Goal: Check status: Check status

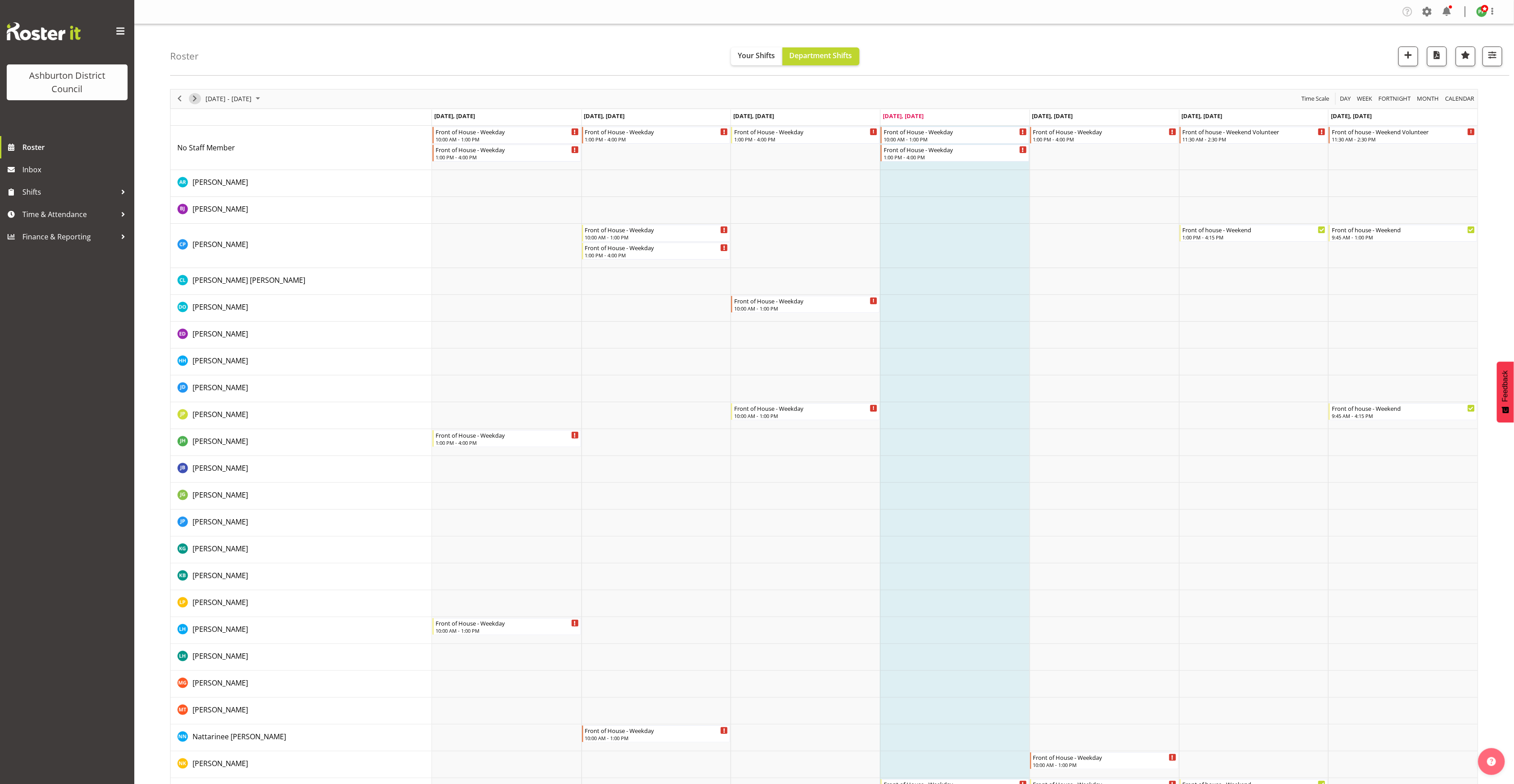
click at [193, 99] on span "Next" at bounding box center [195, 98] width 11 height 11
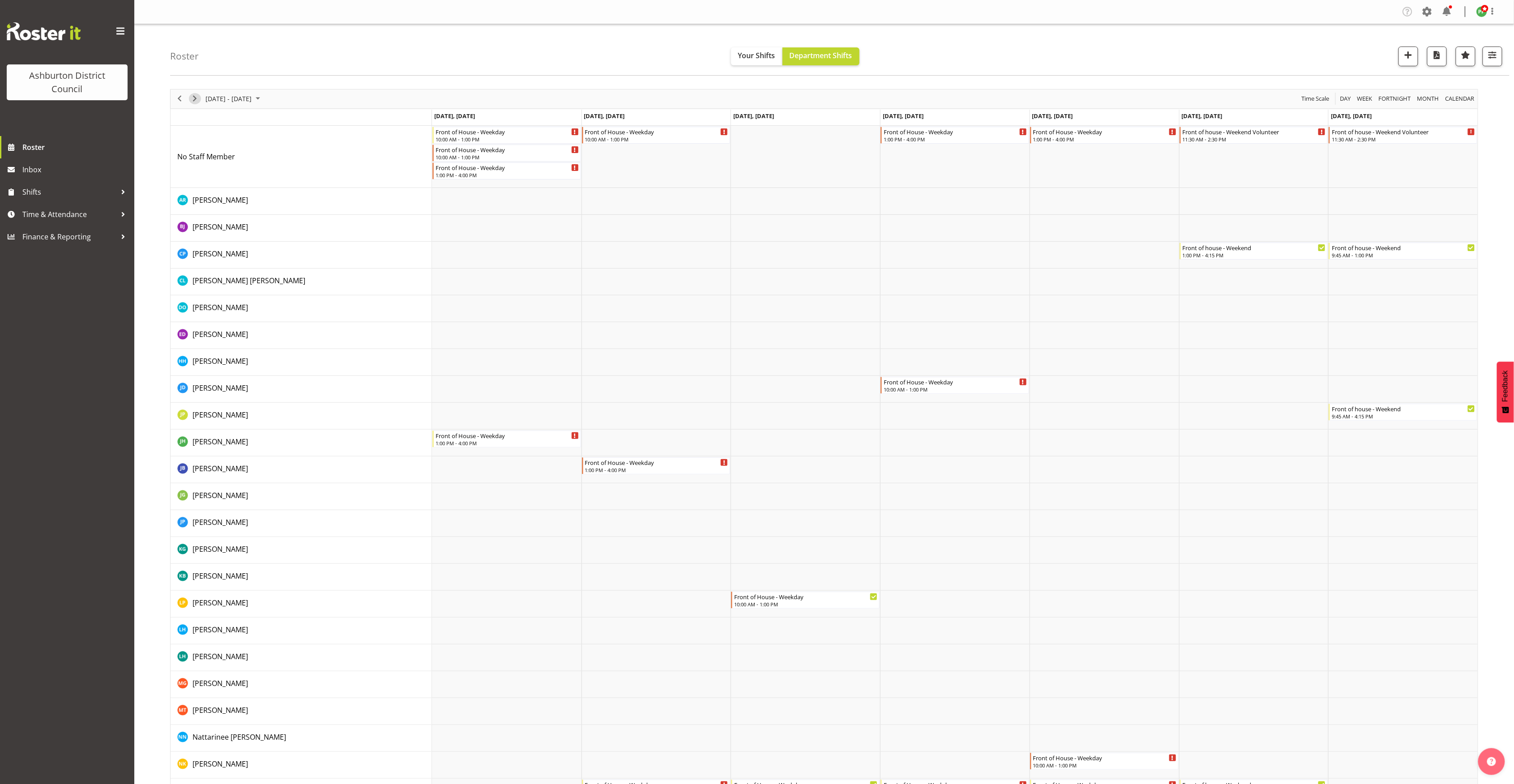
click at [193, 99] on span "Next" at bounding box center [195, 98] width 11 height 11
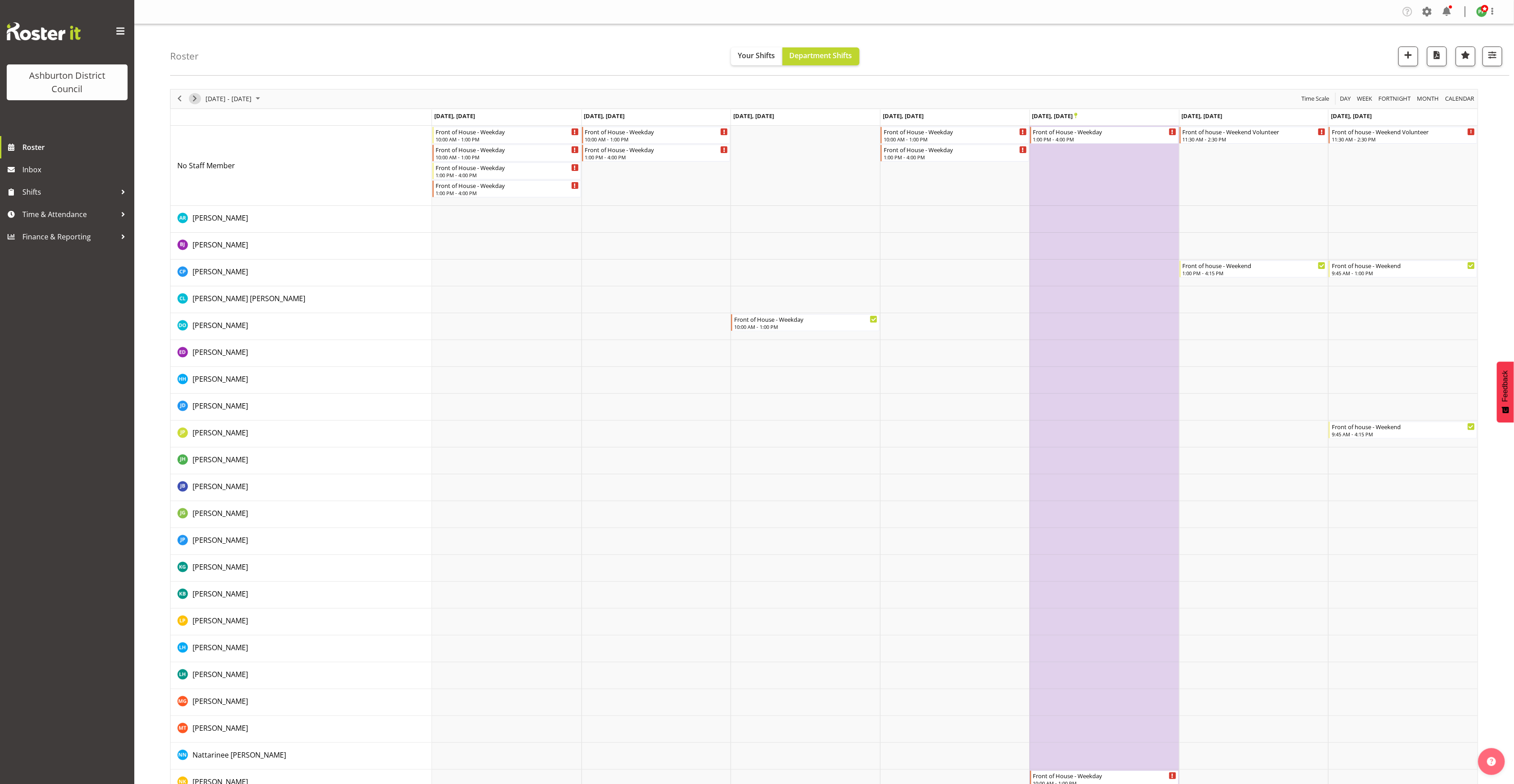
click at [193, 99] on span "Next" at bounding box center [195, 98] width 11 height 11
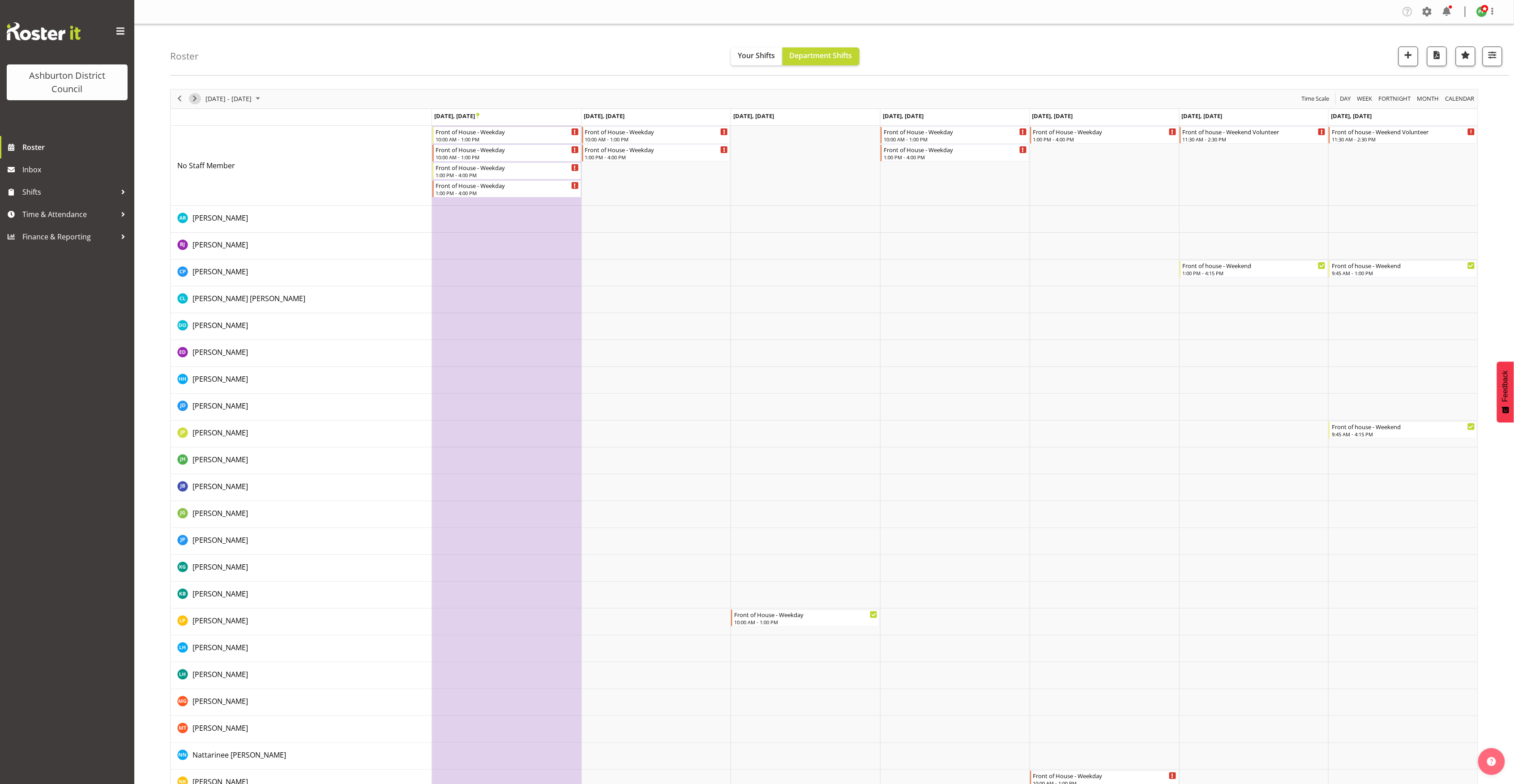
click at [193, 99] on span "Next" at bounding box center [195, 98] width 11 height 11
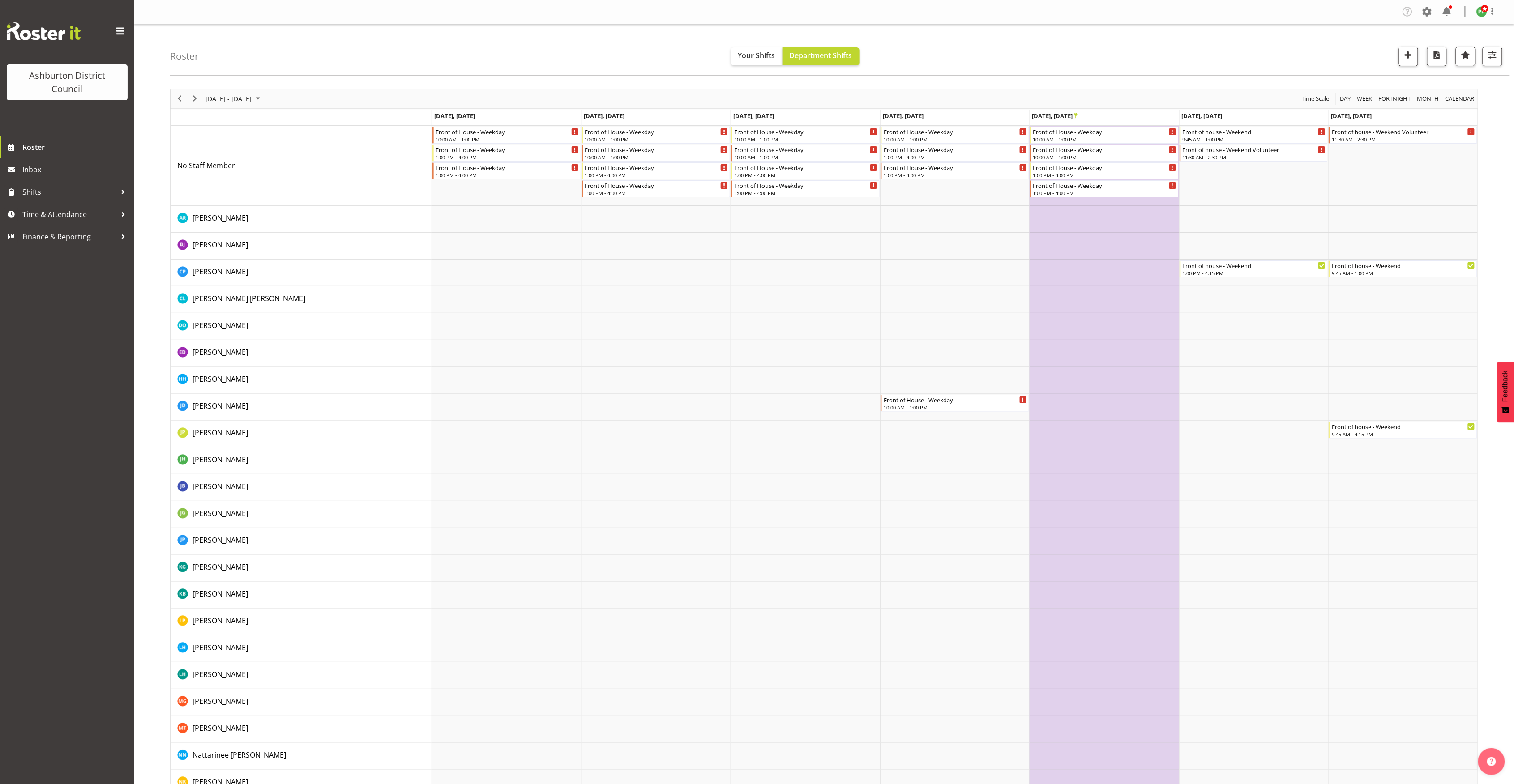
click at [193, 99] on div at bounding box center [824, 524] width 1308 height 869
click at [177, 100] on span "Previous" at bounding box center [179, 98] width 11 height 11
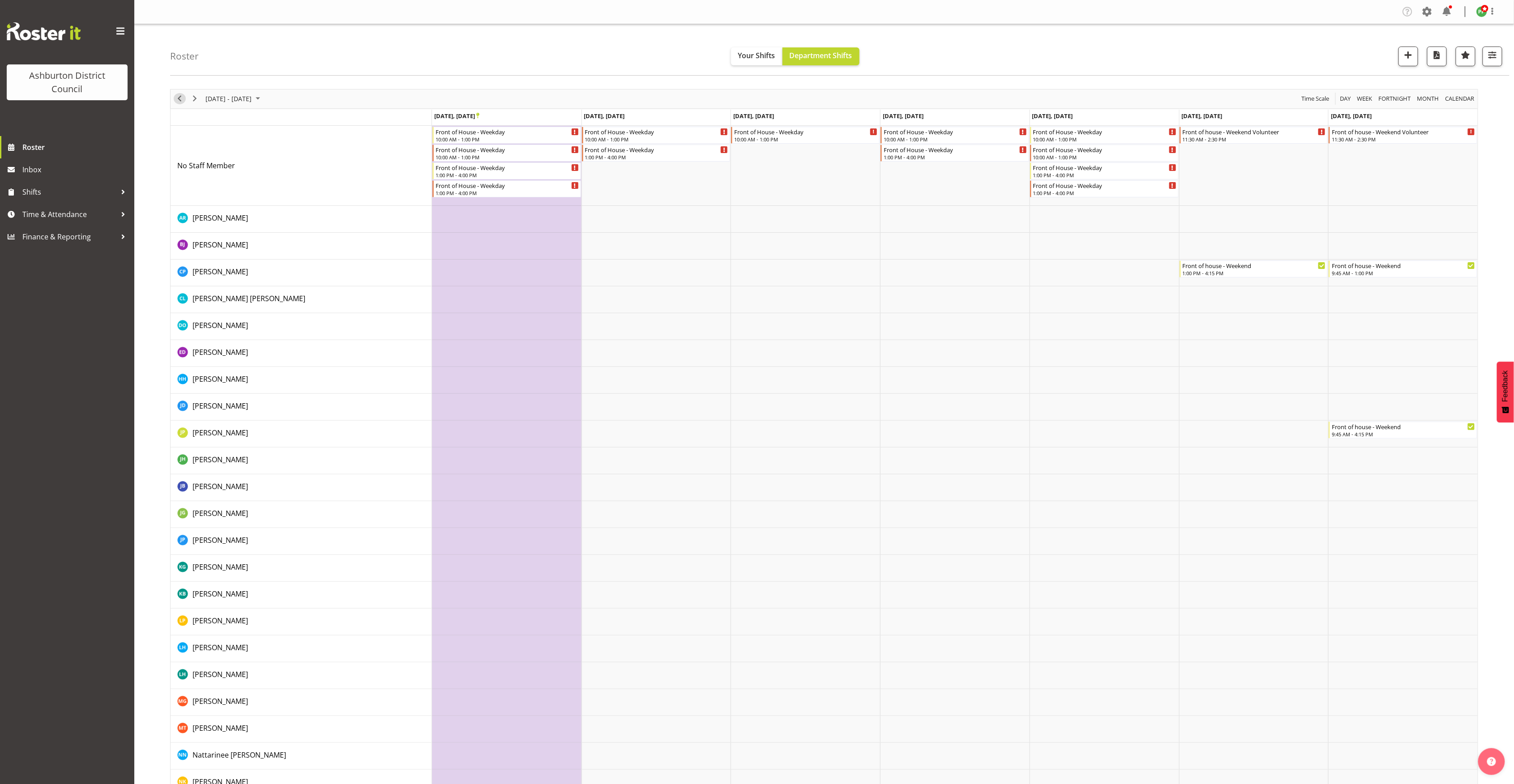
click at [181, 100] on span "Previous" at bounding box center [179, 98] width 11 height 11
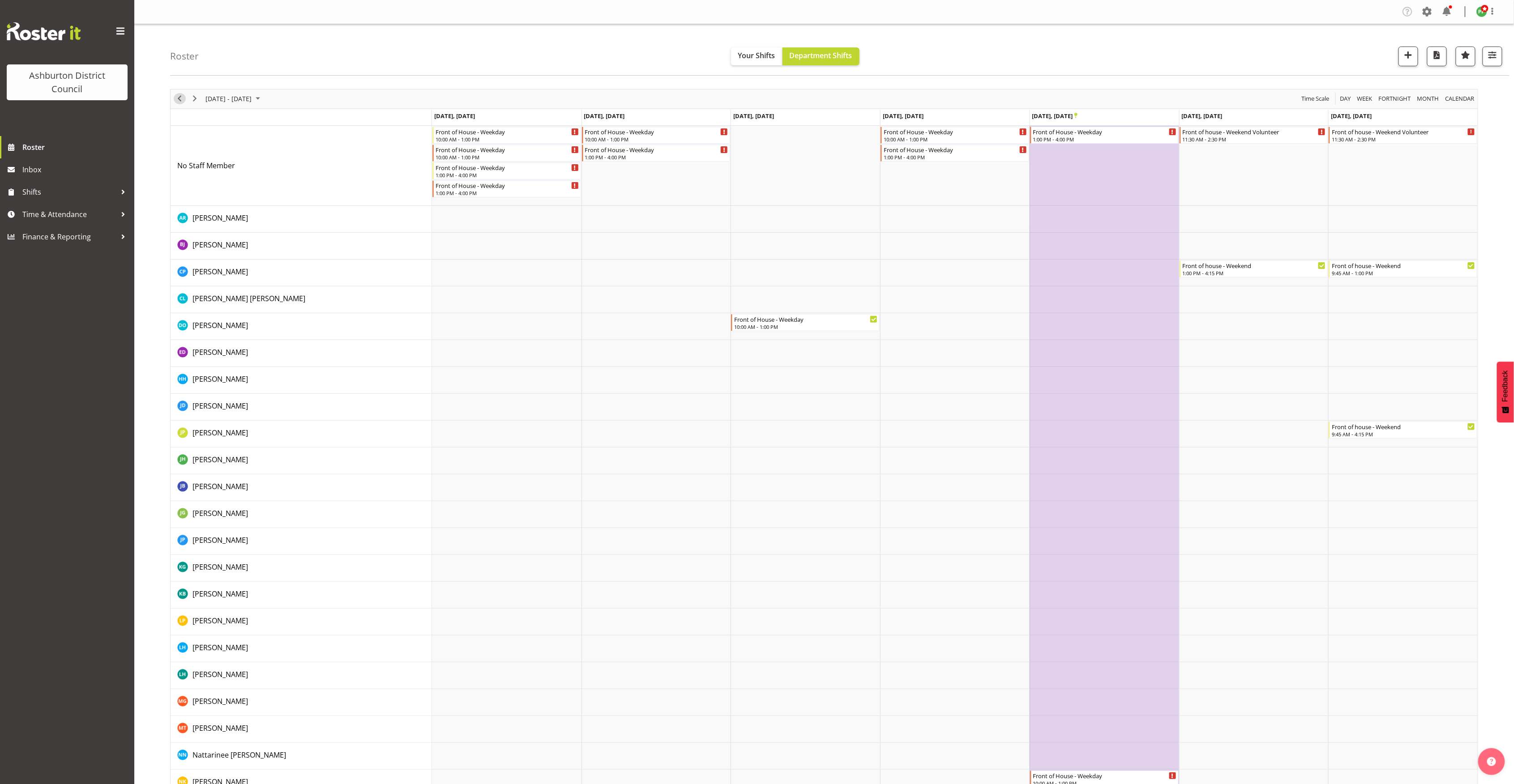
click at [181, 103] on span "Previous" at bounding box center [179, 98] width 11 height 11
